Goal: Browse casually

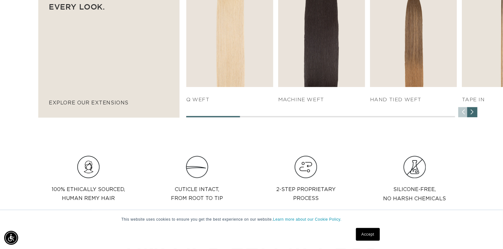
scroll to position [0, 458]
click at [472, 111] on div "Next slide" at bounding box center [472, 112] width 10 height 10
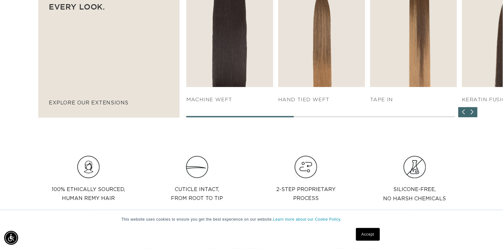
scroll to position [0, 915]
click at [472, 111] on div "Next slide" at bounding box center [472, 112] width 10 height 10
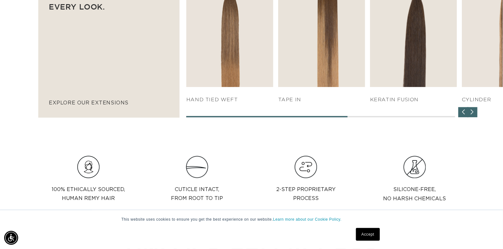
click at [472, 111] on div "Next slide" at bounding box center [472, 112] width 10 height 10
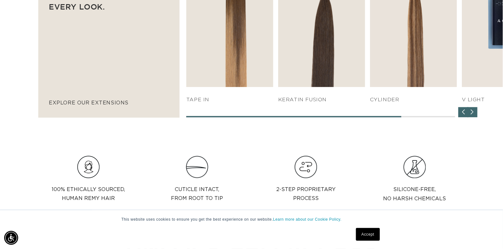
click at [472, 111] on div "Next slide" at bounding box center [472, 112] width 10 height 10
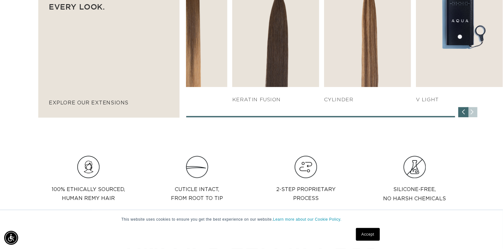
scroll to position [0, 0]
click at [473, 111] on div "SHOP NOW q weft SHOP NOW Machine Weft SHOP NOW" at bounding box center [344, 36] width 316 height 163
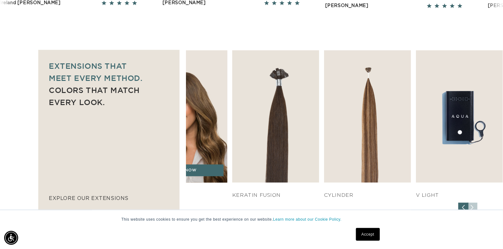
scroll to position [0, 915]
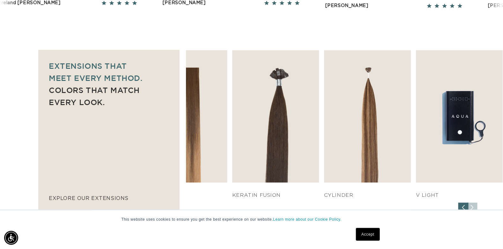
click at [464, 204] on div "Previous slide" at bounding box center [463, 208] width 10 height 10
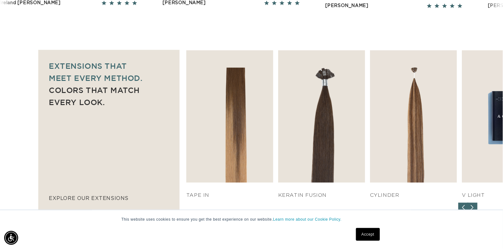
click at [464, 204] on div "Previous slide" at bounding box center [463, 208] width 10 height 10
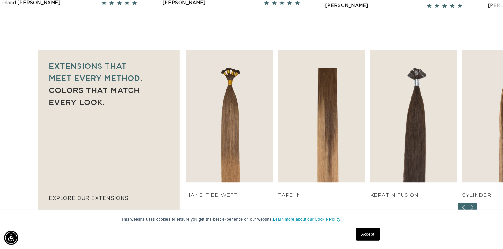
scroll to position [0, 0]
click at [464, 204] on div "Previous slide" at bounding box center [463, 208] width 10 height 10
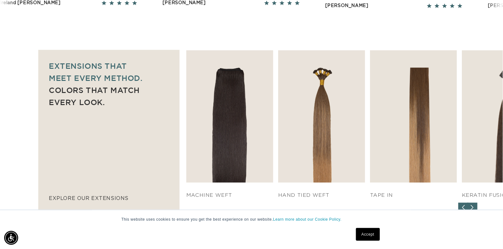
click at [464, 204] on div "Previous slide" at bounding box center [463, 208] width 10 height 10
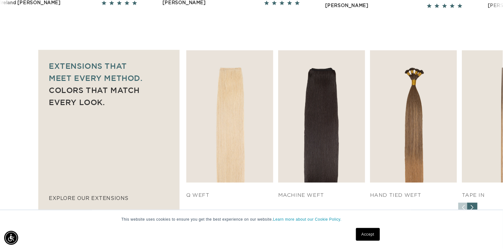
scroll to position [0, 458]
click at [464, 204] on div "SHOP NOW q weft SHOP NOW Machine Weft SHOP NOW" at bounding box center [344, 131] width 316 height 163
click at [463, 206] on div "SHOP NOW q weft SHOP NOW Machine Weft SHOP NOW" at bounding box center [344, 131] width 316 height 163
